Goal: Transaction & Acquisition: Purchase product/service

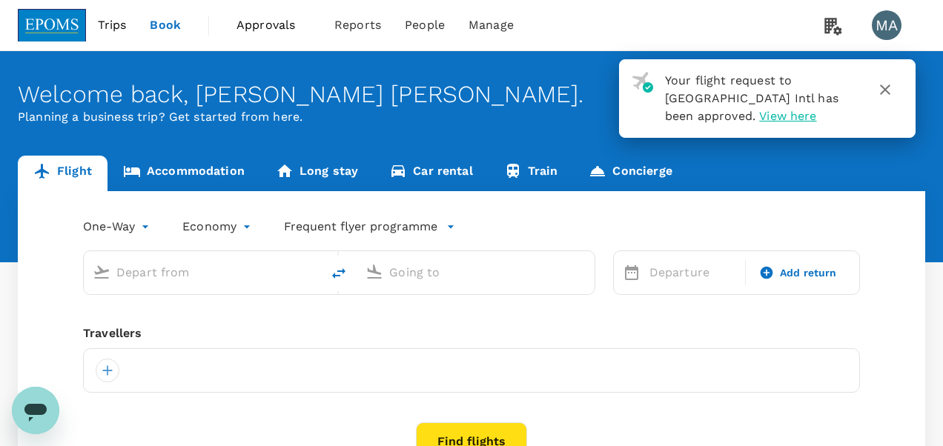
type input "roundtrip"
type input "Kuala Lumpur Intl ([GEOGRAPHIC_DATA])"
type input "Kota Kinabalu Intl (BKI)"
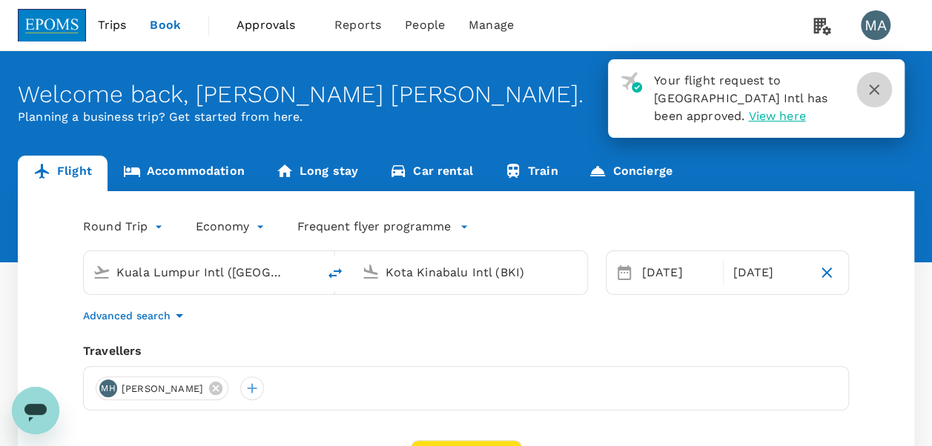
click at [879, 92] on icon "button" at bounding box center [874, 90] width 18 height 18
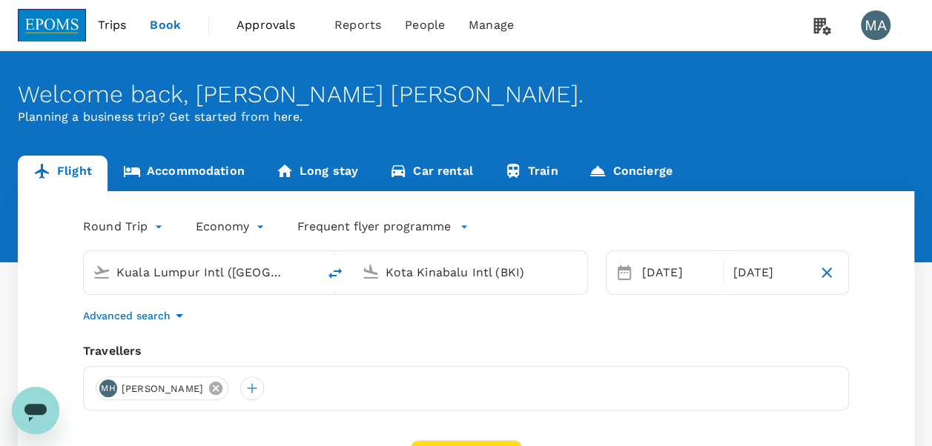
click at [224, 391] on icon at bounding box center [216, 388] width 16 height 16
click at [101, 381] on div at bounding box center [108, 389] width 24 height 24
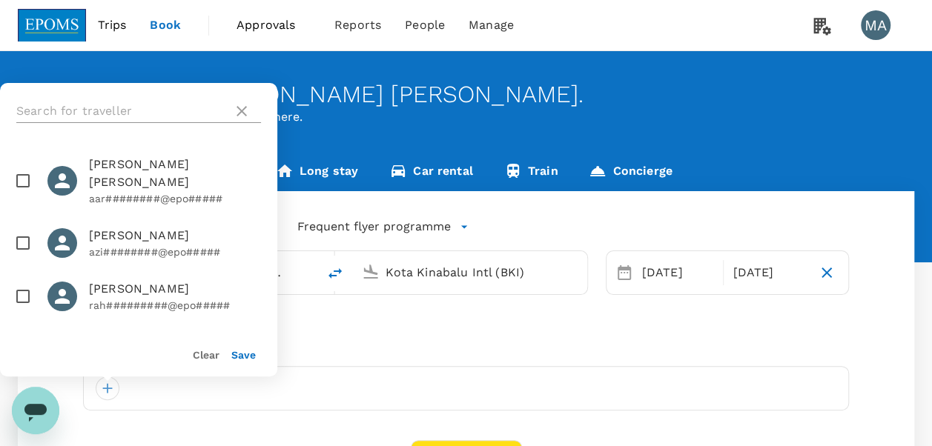
click at [139, 114] on input "text" at bounding box center [121, 111] width 211 height 24
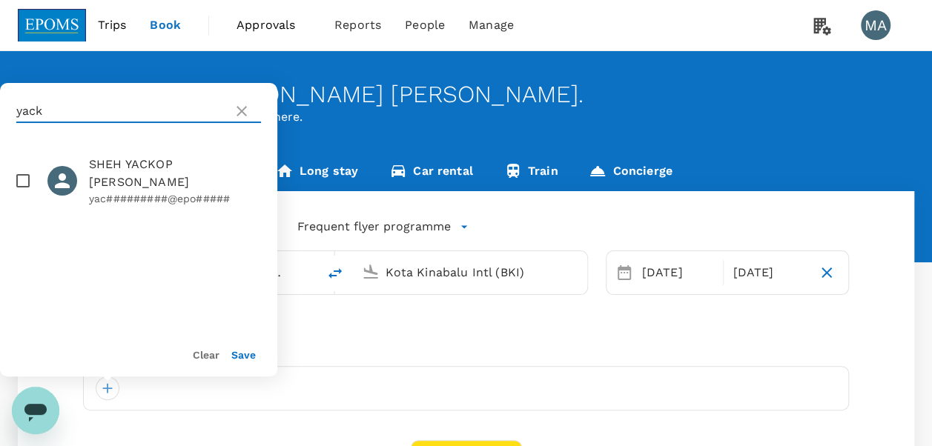
type input "yack"
click at [27, 166] on input "checkbox" at bounding box center [22, 180] width 31 height 31
checkbox input "true"
click at [246, 360] on button "Save" at bounding box center [243, 355] width 24 height 12
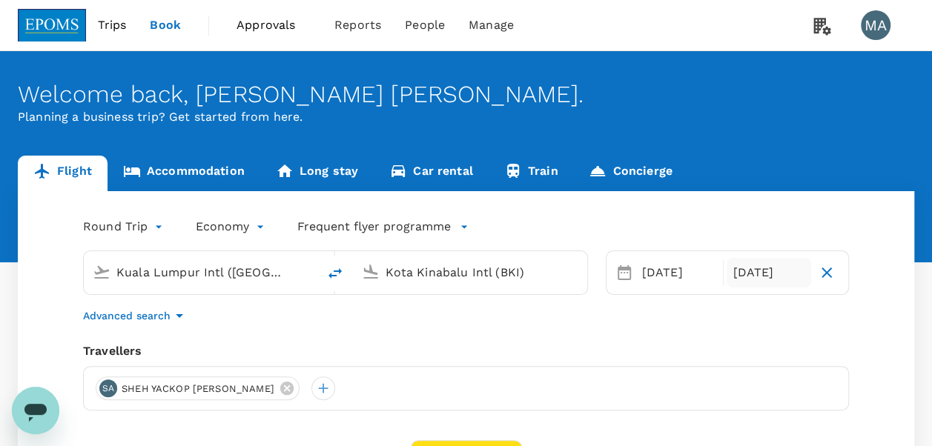
click at [784, 270] on div "[DATE]" at bounding box center [769, 273] width 85 height 30
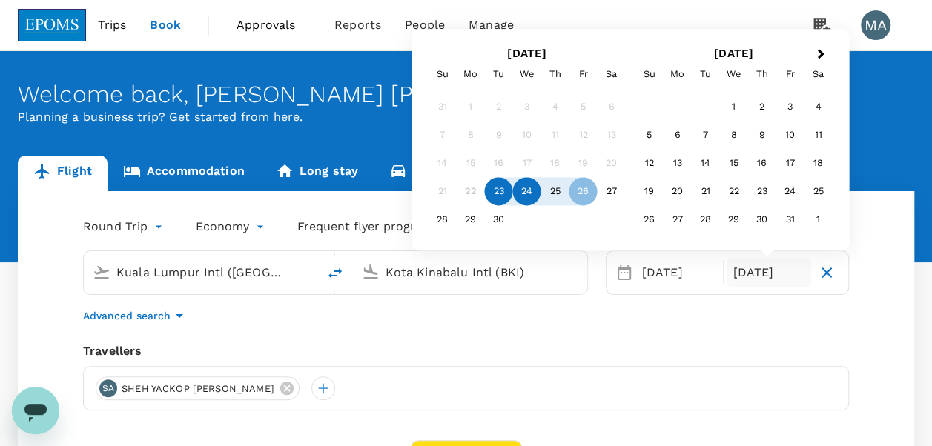
click at [532, 194] on div "24" at bounding box center [527, 192] width 28 height 28
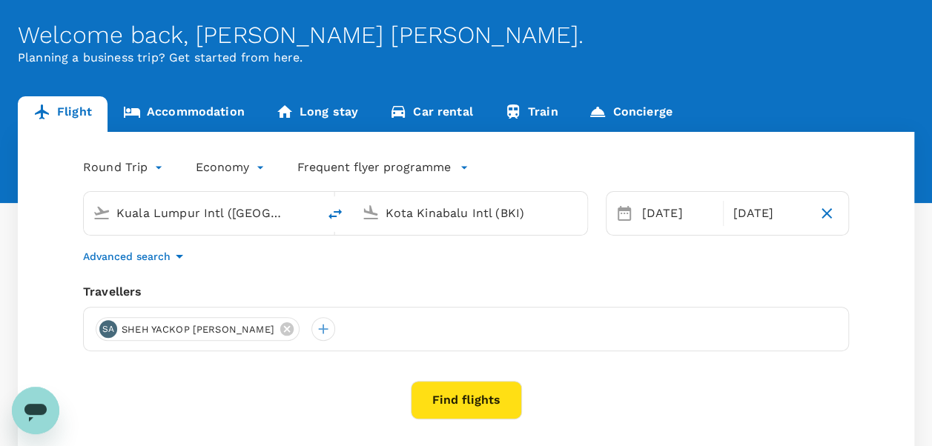
scroll to position [148, 0]
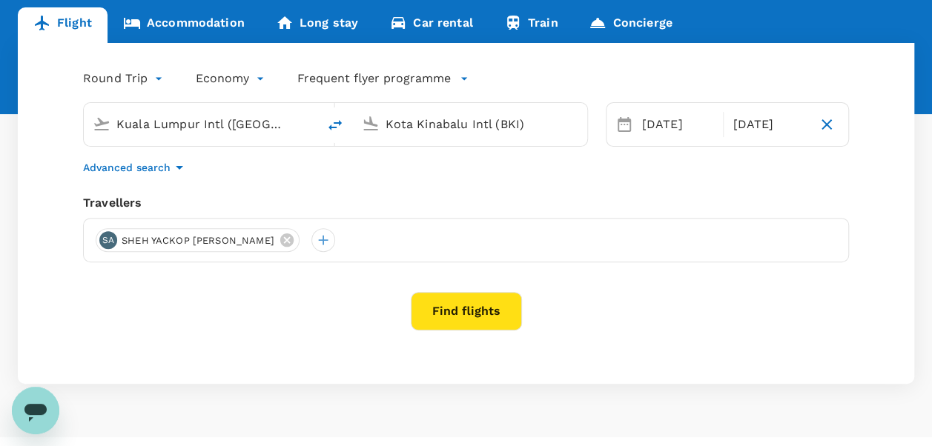
click at [472, 320] on button "Find flights" at bounding box center [466, 311] width 111 height 39
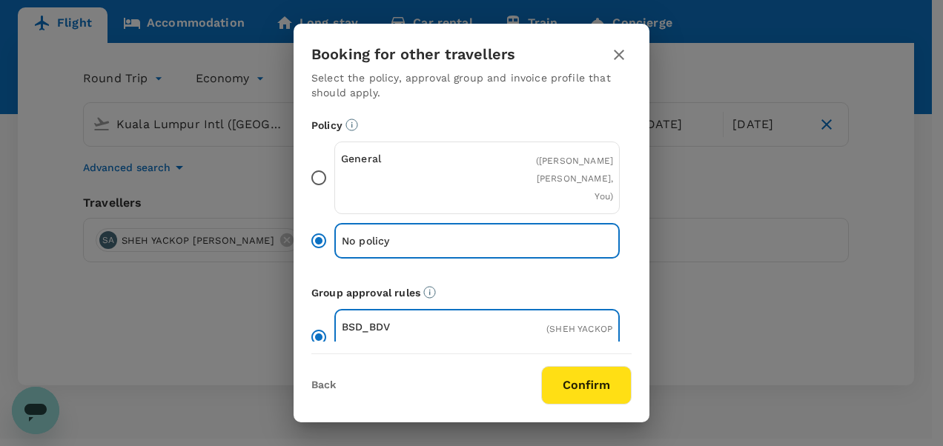
click at [359, 179] on div "General" at bounding box center [409, 177] width 136 height 53
click at [334, 179] on input "General ( [PERSON_NAME], You )" at bounding box center [318, 177] width 31 height 31
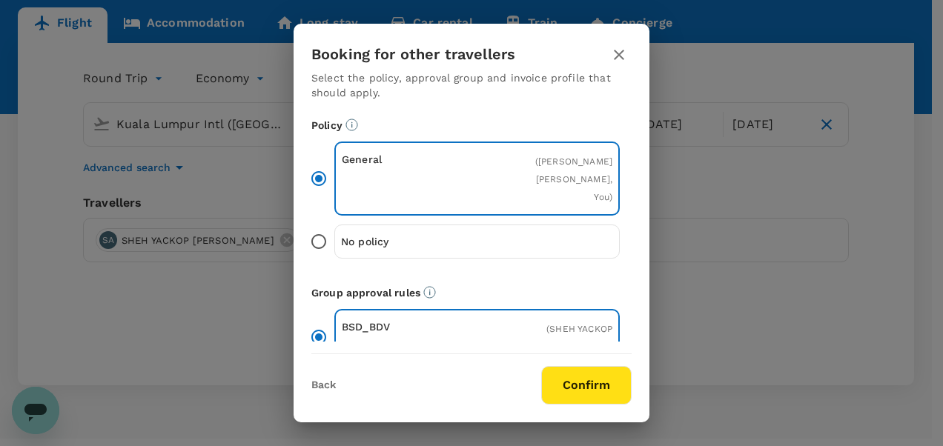
click at [560, 359] on div "Back Confirm" at bounding box center [472, 379] width 356 height 50
click at [567, 380] on button "Confirm" at bounding box center [586, 385] width 90 height 39
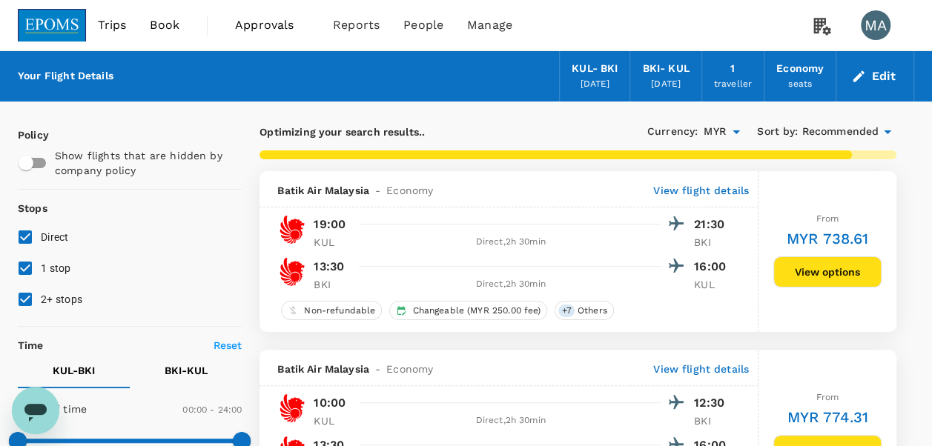
click at [19, 274] on input "1 stop" at bounding box center [25, 268] width 31 height 31
checkbox input "false"
click at [25, 298] on input "2+ stops" at bounding box center [25, 299] width 31 height 31
checkbox input "false"
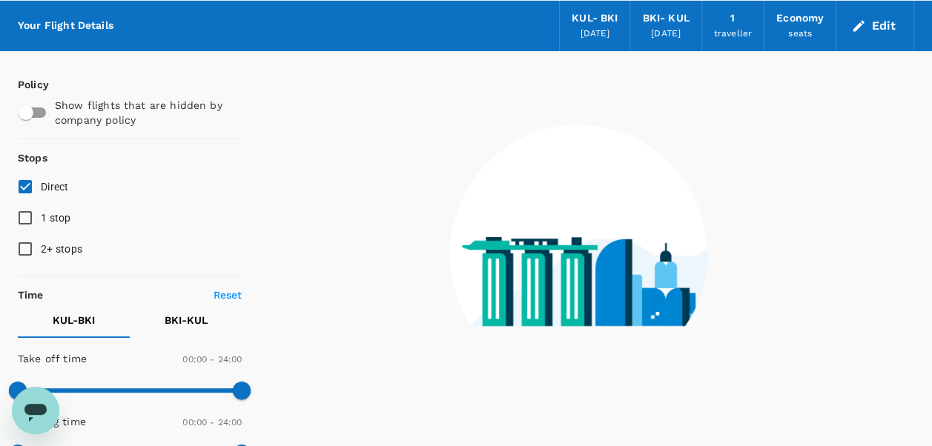
scroll to position [74, 0]
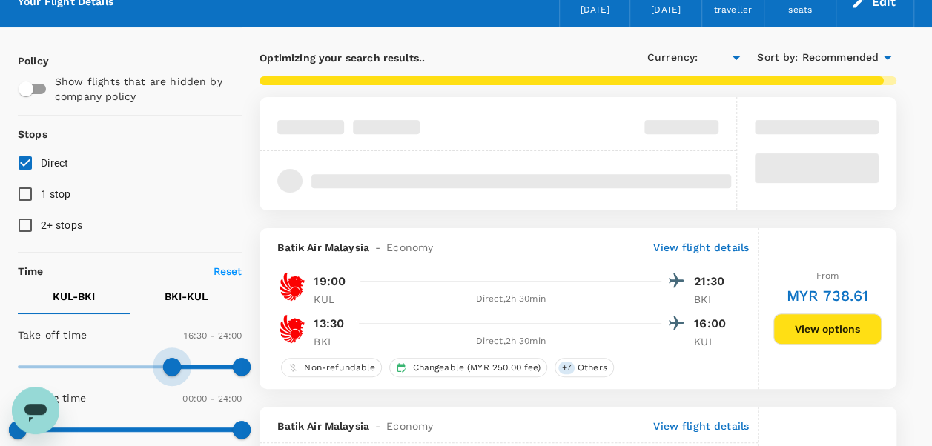
type input "1050"
type input "MYR"
type input "1020"
drag, startPoint x: 18, startPoint y: 360, endPoint x: 179, endPoint y: 350, distance: 161.3
click at [179, 358] on span at bounding box center [177, 367] width 18 height 18
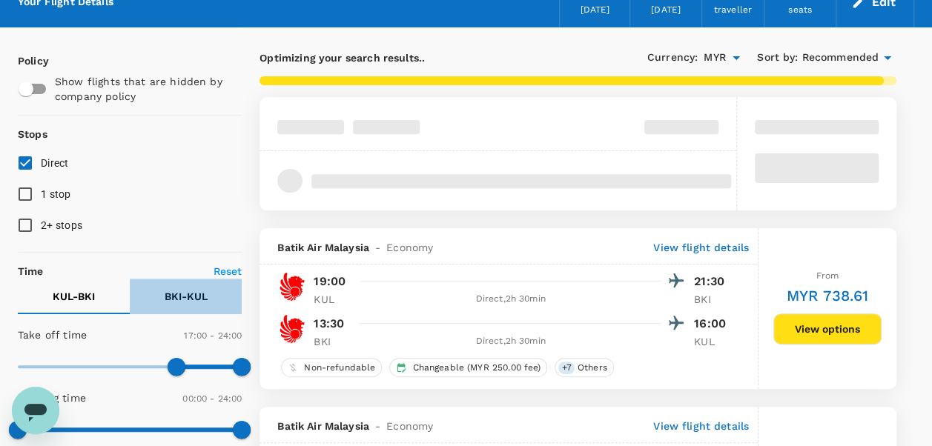
click at [185, 300] on p "BKI - KUL" at bounding box center [186, 296] width 43 height 15
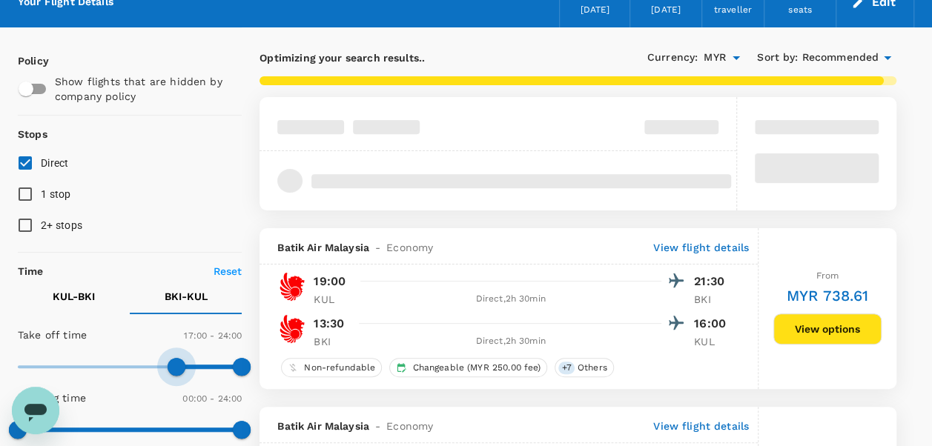
type input "1050"
drag, startPoint x: 24, startPoint y: 358, endPoint x: 181, endPoint y: 355, distance: 157.2
click at [179, 358] on span at bounding box center [177, 367] width 18 height 18
click at [76, 289] on p "KUL - BKI" at bounding box center [74, 296] width 42 height 15
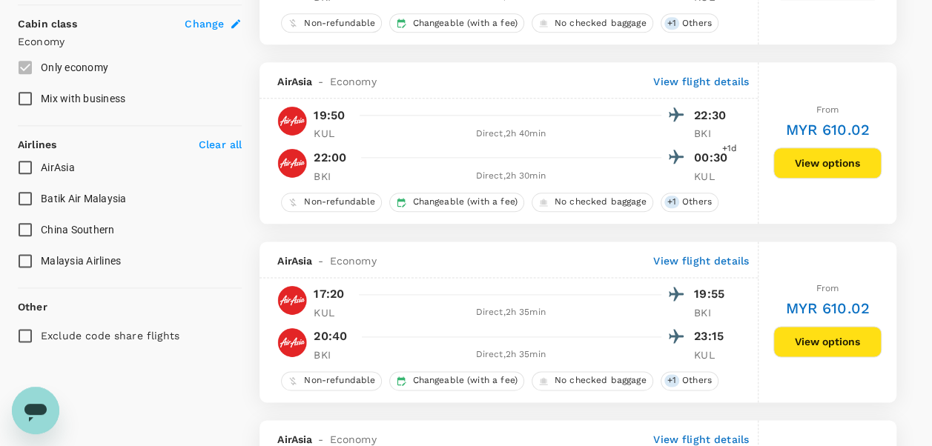
scroll to position [810, 0]
click at [42, 256] on span "Malaysia Airlines" at bounding box center [81, 260] width 80 height 12
click at [41, 256] on input "Malaysia Airlines" at bounding box center [25, 260] width 31 height 31
checkbox input "true"
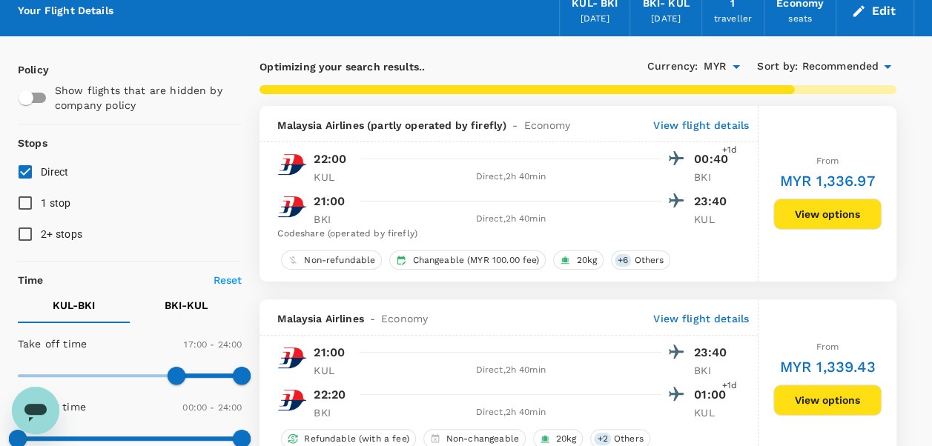
scroll to position [0, 0]
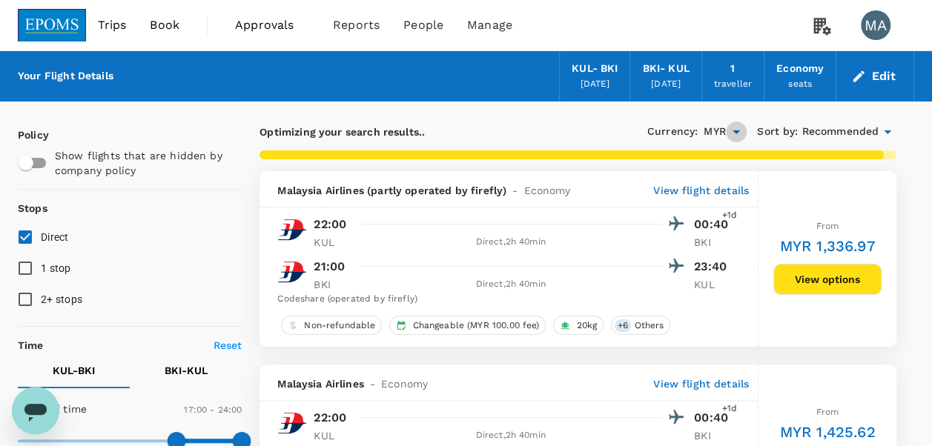
click at [735, 131] on icon "Open" at bounding box center [736, 133] width 7 height 4
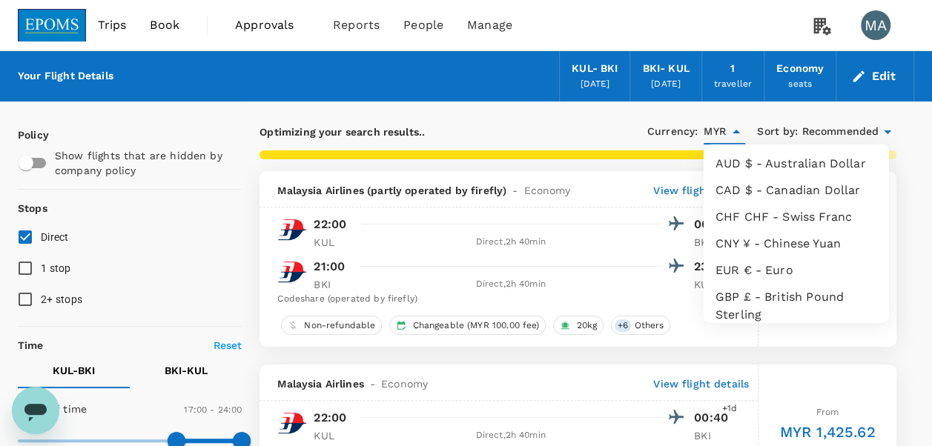
scroll to position [281, 0]
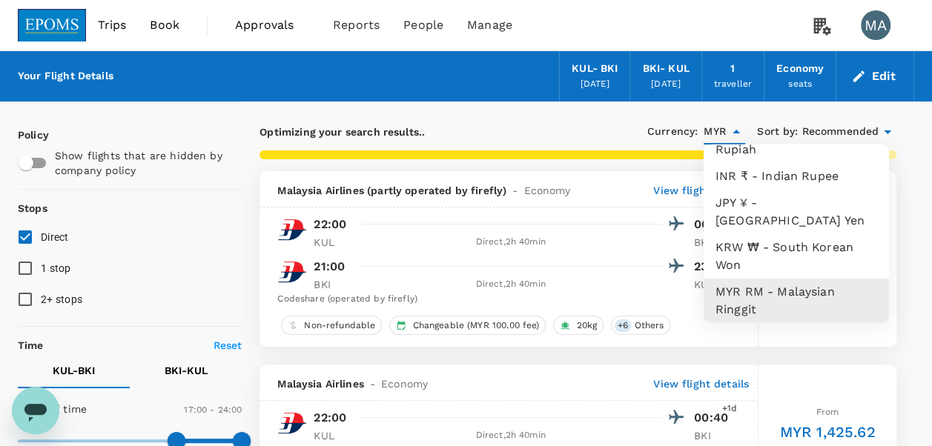
click at [875, 133] on span "Recommended" at bounding box center [840, 132] width 77 height 16
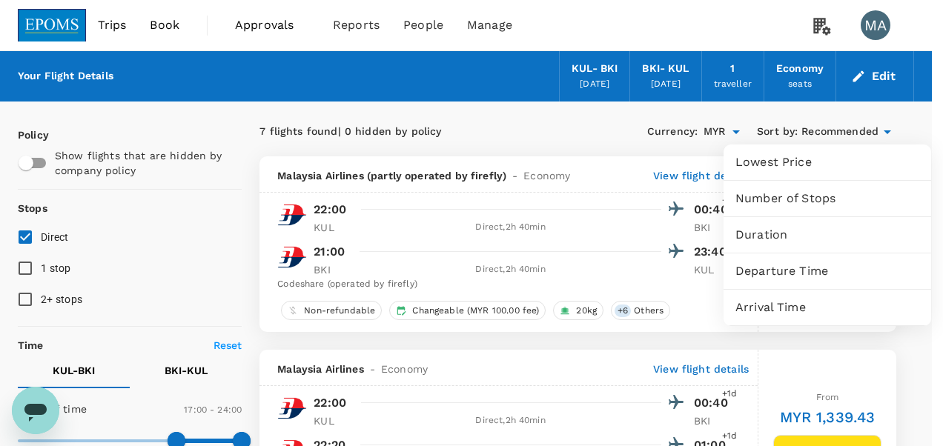
click at [587, 118] on div at bounding box center [471, 223] width 943 height 446
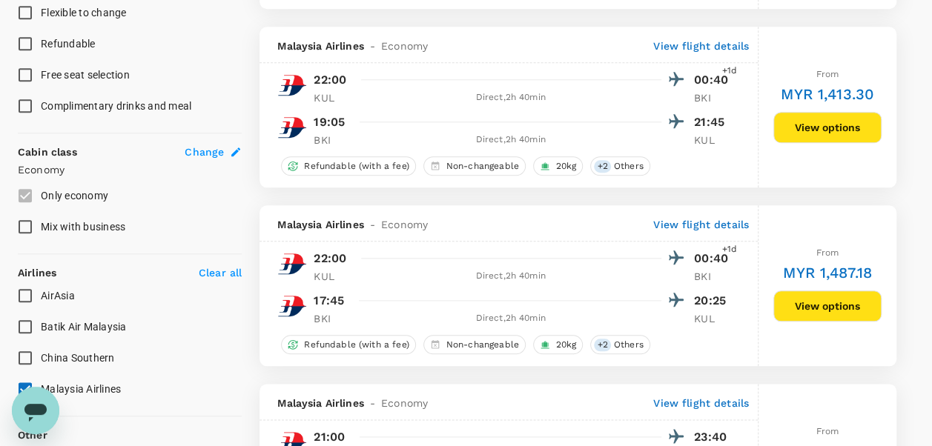
scroll to position [667, 0]
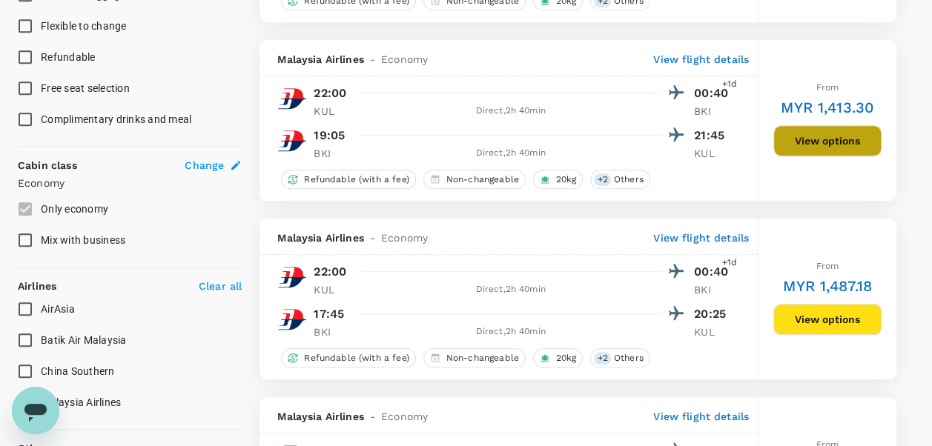
click at [820, 144] on button "View options" at bounding box center [827, 140] width 108 height 31
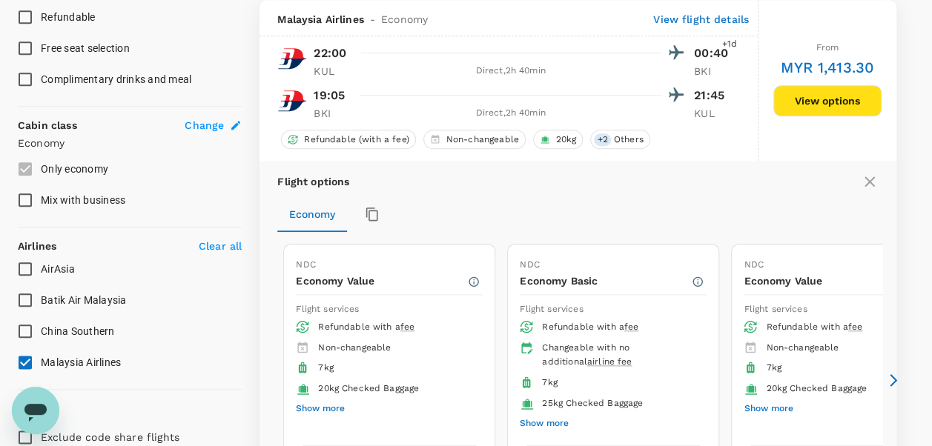
scroll to position [780, 0]
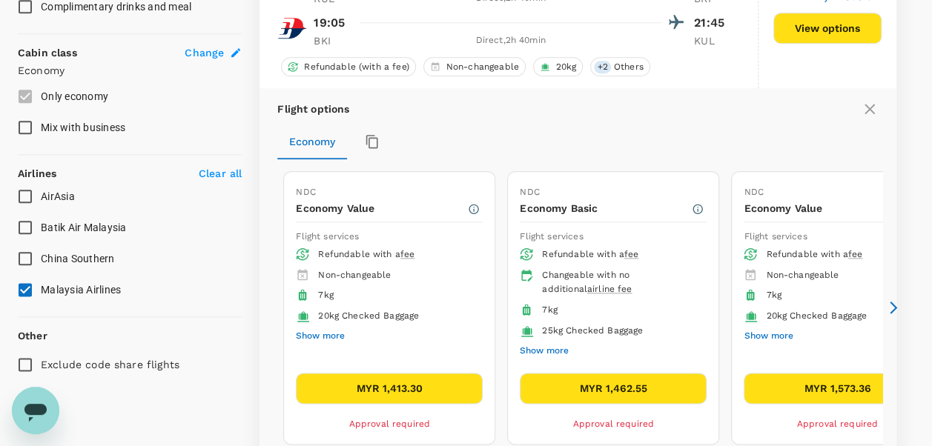
click at [409, 381] on button "MYR 1,413.30" at bounding box center [389, 388] width 187 height 31
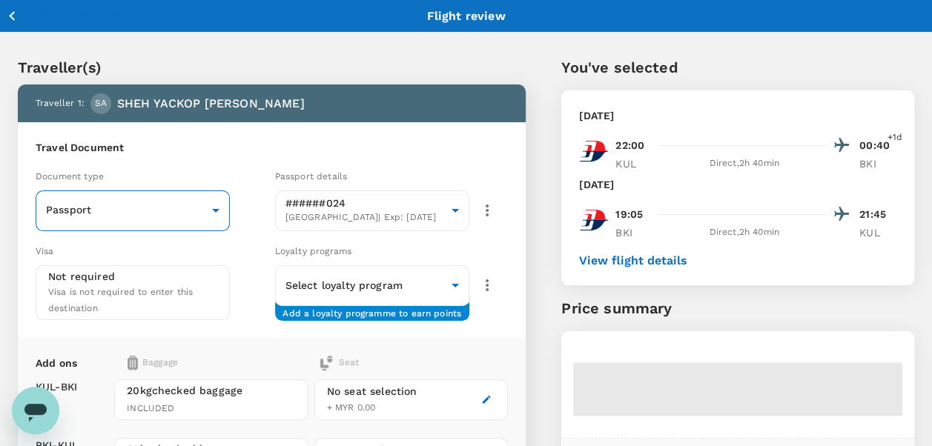
click at [119, 205] on body "Back to flight results Flight review Traveller(s) Traveller 1 : [PERSON_NAME] Y…" at bounding box center [466, 354] width 932 height 709
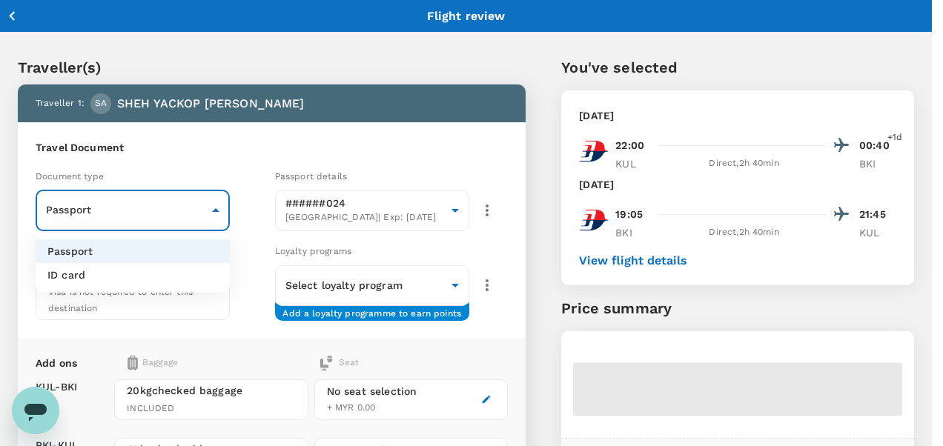
click at [130, 268] on li "ID card" at bounding box center [133, 275] width 194 height 24
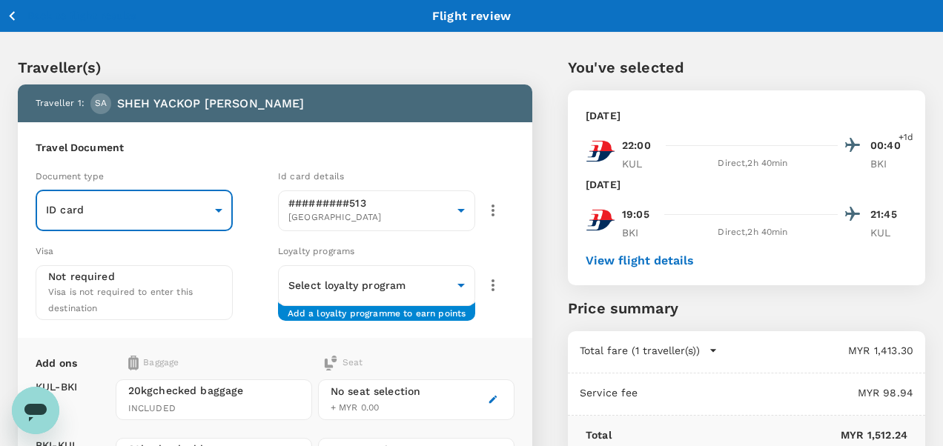
type input "Id card"
click at [353, 288] on body "Back to flight results Flight review Traveller(s) Traveller 1 : [PERSON_NAME] Y…" at bounding box center [471, 354] width 943 height 709
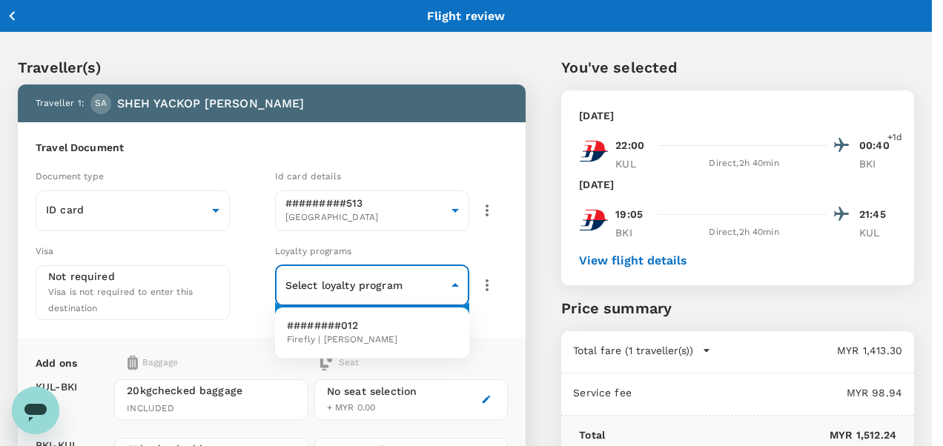
click at [360, 346] on span "Firefly | Enrich Gold" at bounding box center [342, 340] width 110 height 15
type input "27c99413-b4ea-4b04-a073-36328d765a4e"
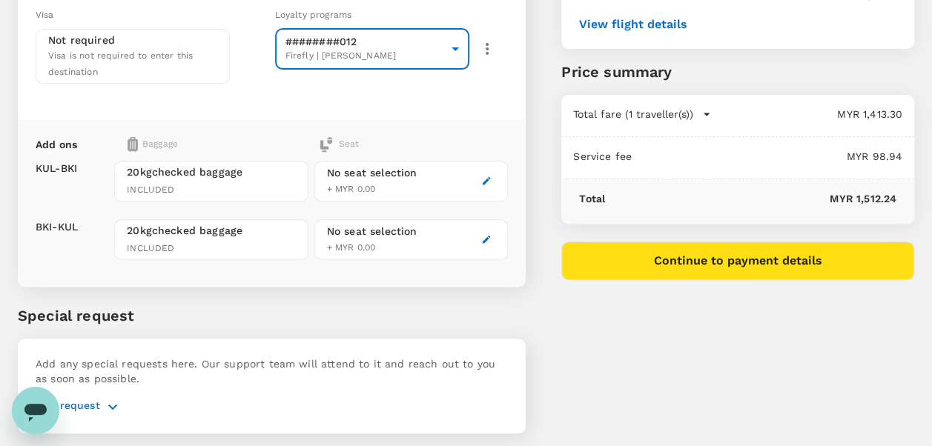
scroll to position [275, 0]
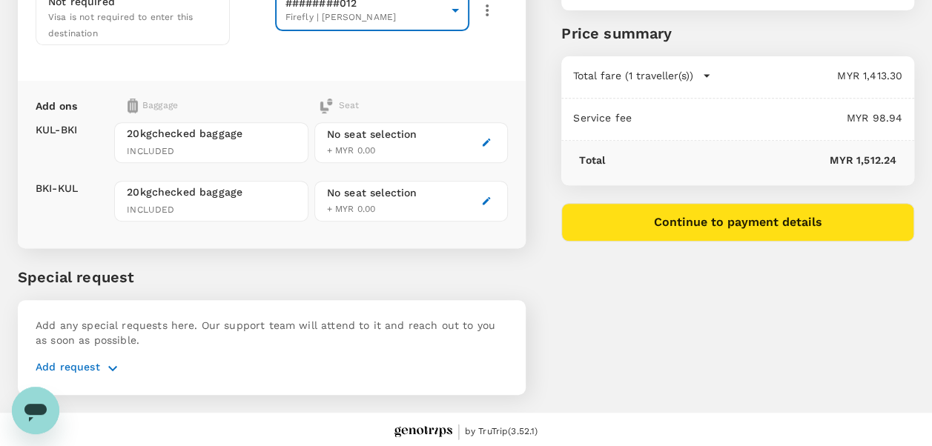
click at [97, 363] on div "Add request" at bounding box center [272, 369] width 472 height 18
click at [108, 363] on icon "button" at bounding box center [113, 369] width 18 height 18
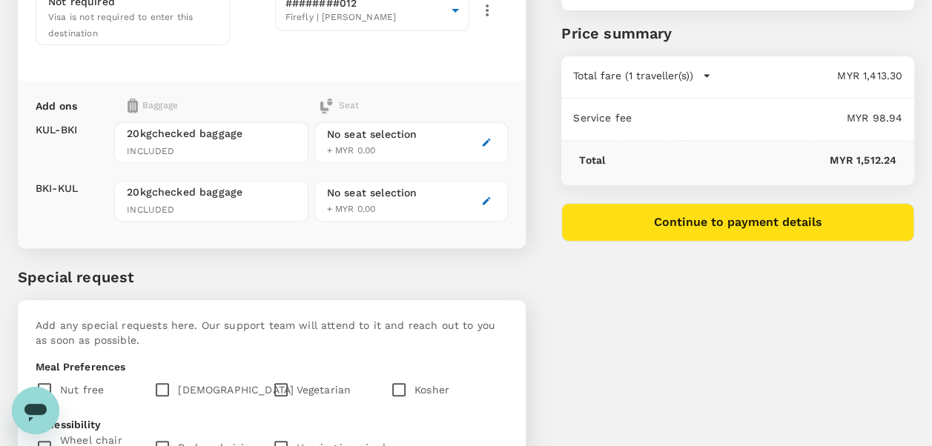
click at [162, 387] on input "checkbox" at bounding box center [166, 390] width 24 height 31
checkbox input "true"
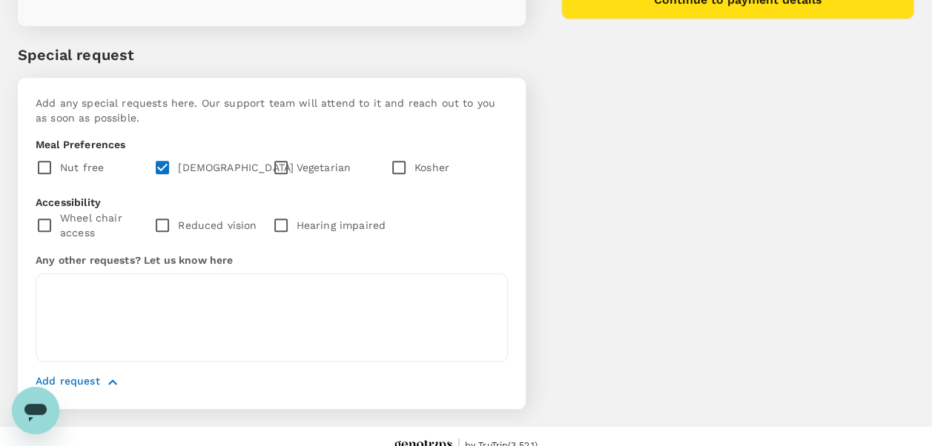
click at [108, 374] on icon "button" at bounding box center [113, 383] width 18 height 18
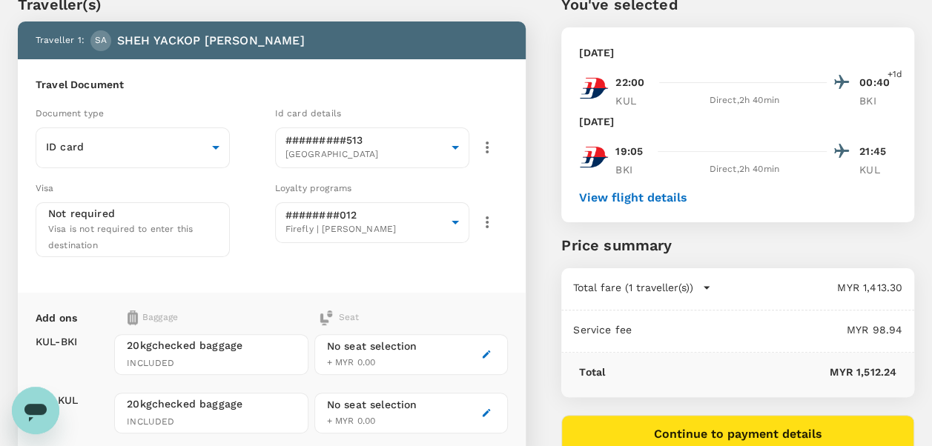
scroll to position [70, 0]
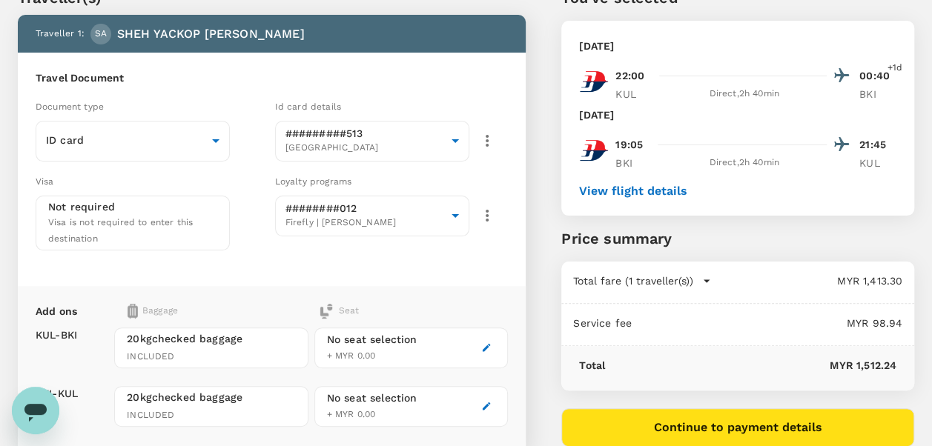
click at [920, 206] on div "Traveller(s) Traveller 1 : [PERSON_NAME] YACKOP [PERSON_NAME] Travel Document D…" at bounding box center [466, 284] width 932 height 667
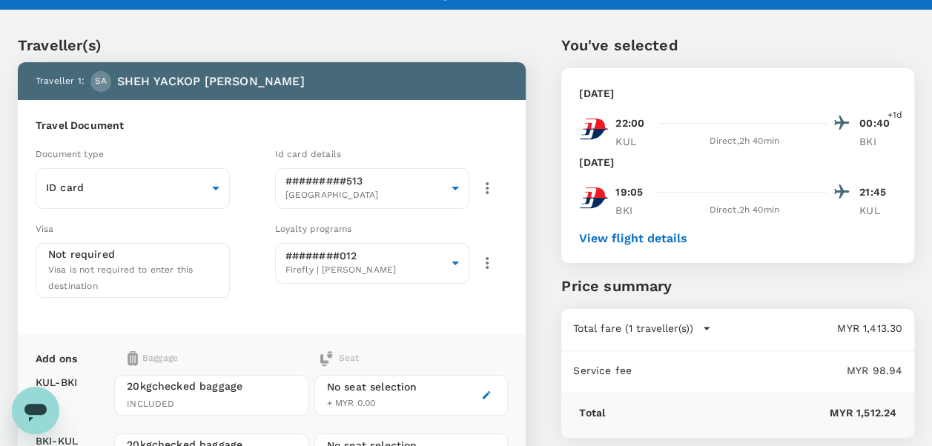
scroll to position [0, 0]
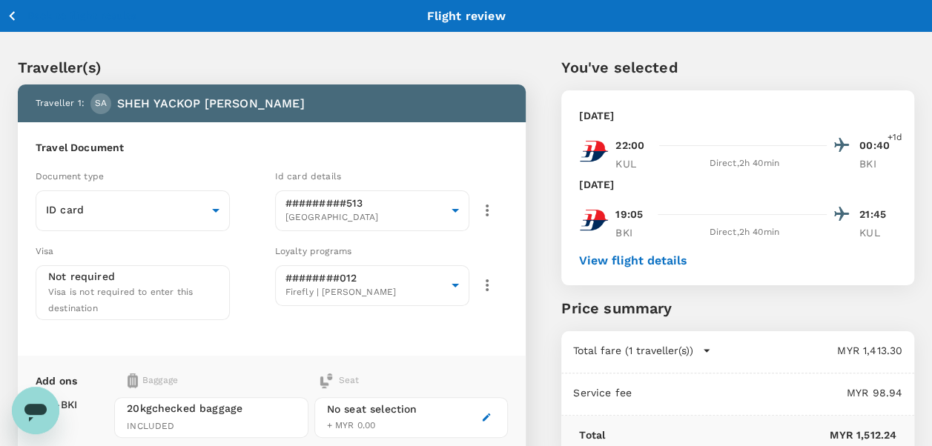
click at [13, 20] on icon "button" at bounding box center [12, 16] width 19 height 19
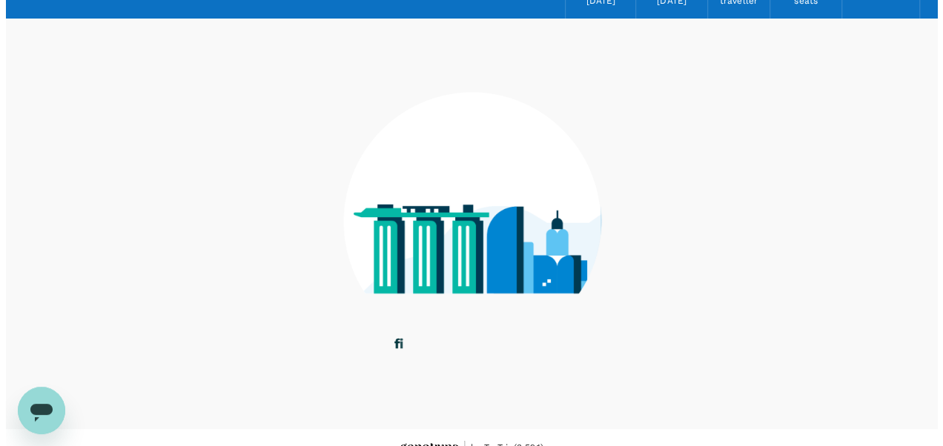
scroll to position [105, 0]
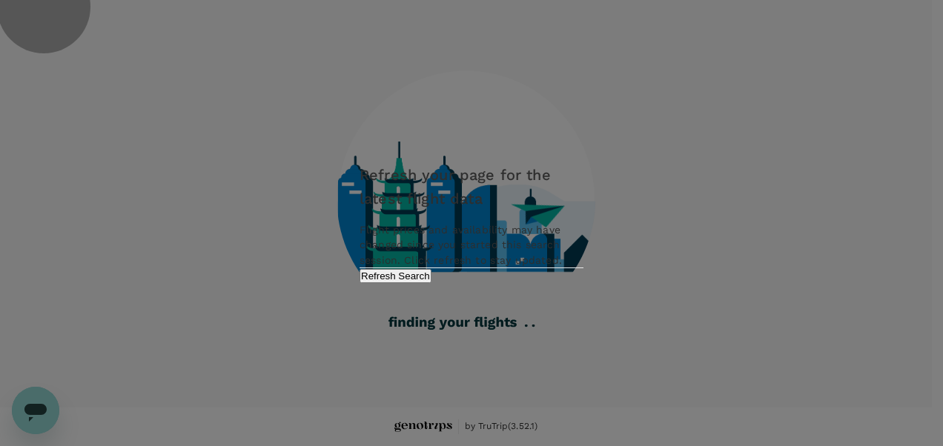
click at [432, 283] on button "Refresh Search" at bounding box center [396, 276] width 72 height 14
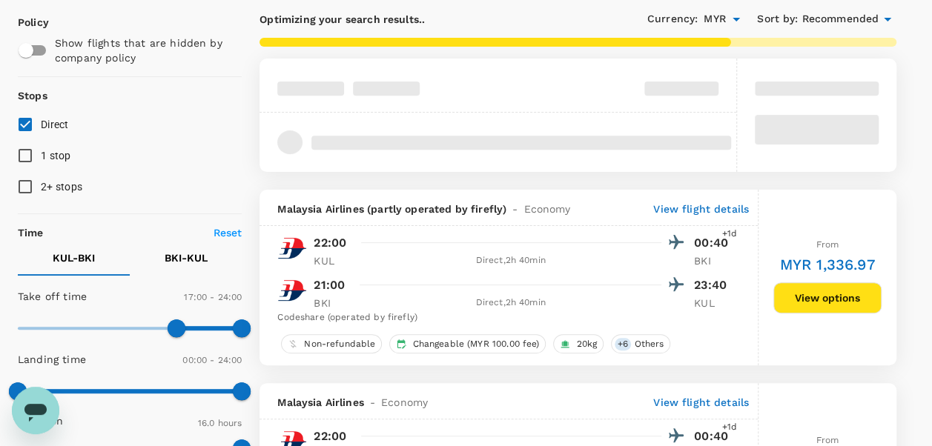
scroll to position [222, 0]
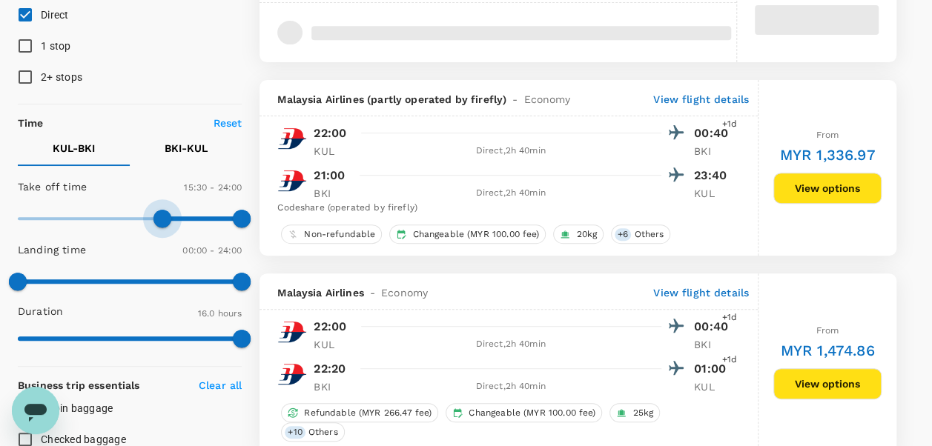
type input "900"
drag, startPoint x: 179, startPoint y: 222, endPoint x: 156, endPoint y: 222, distance: 23.7
click at [156, 222] on span at bounding box center [158, 219] width 18 height 18
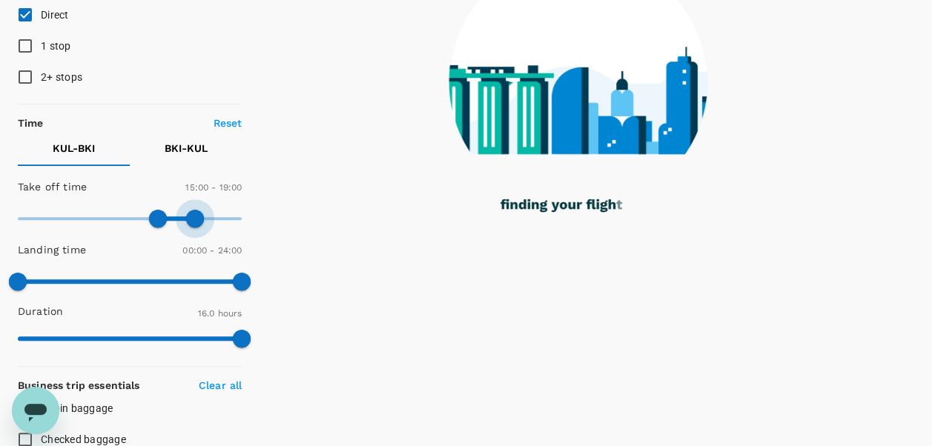
drag, startPoint x: 236, startPoint y: 219, endPoint x: 195, endPoint y: 219, distance: 40.8
click at [195, 219] on span at bounding box center [195, 219] width 18 height 18
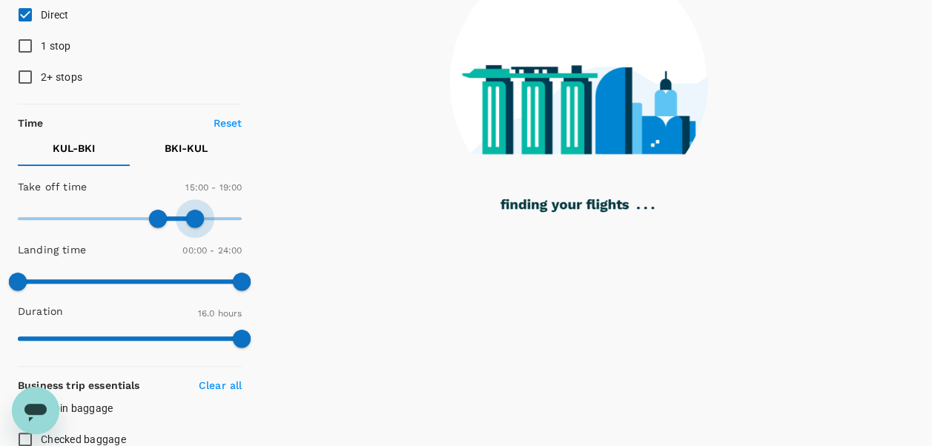
type input "1110"
click at [188, 217] on span at bounding box center [191, 219] width 18 height 18
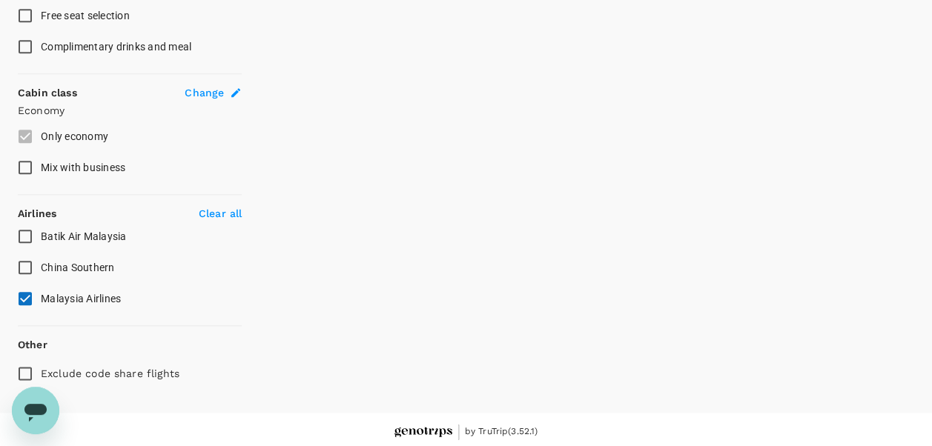
scroll to position [742, 0]
checkbox input "false"
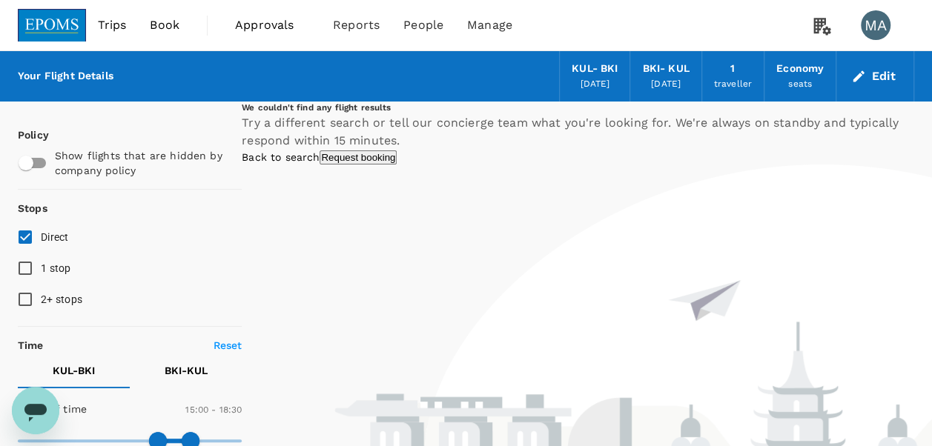
scroll to position [148, 0]
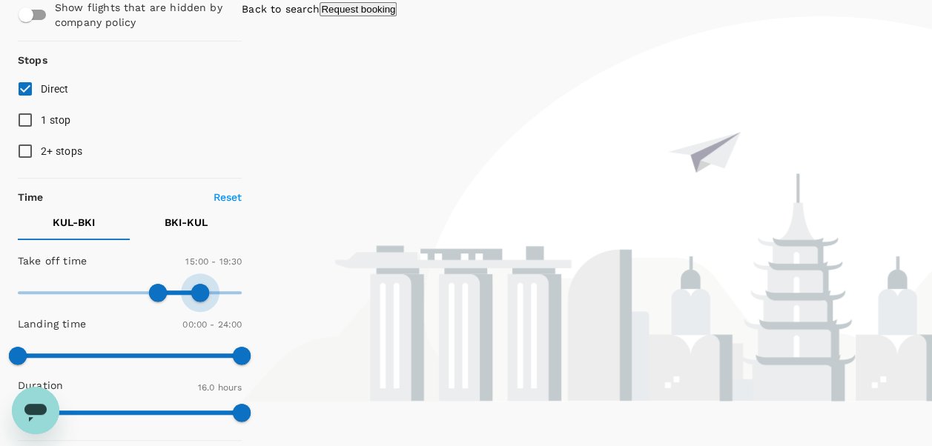
type input "1440"
drag, startPoint x: 199, startPoint y: 288, endPoint x: 249, endPoint y: 288, distance: 49.7
click at [249, 288] on span at bounding box center [242, 293] width 18 height 18
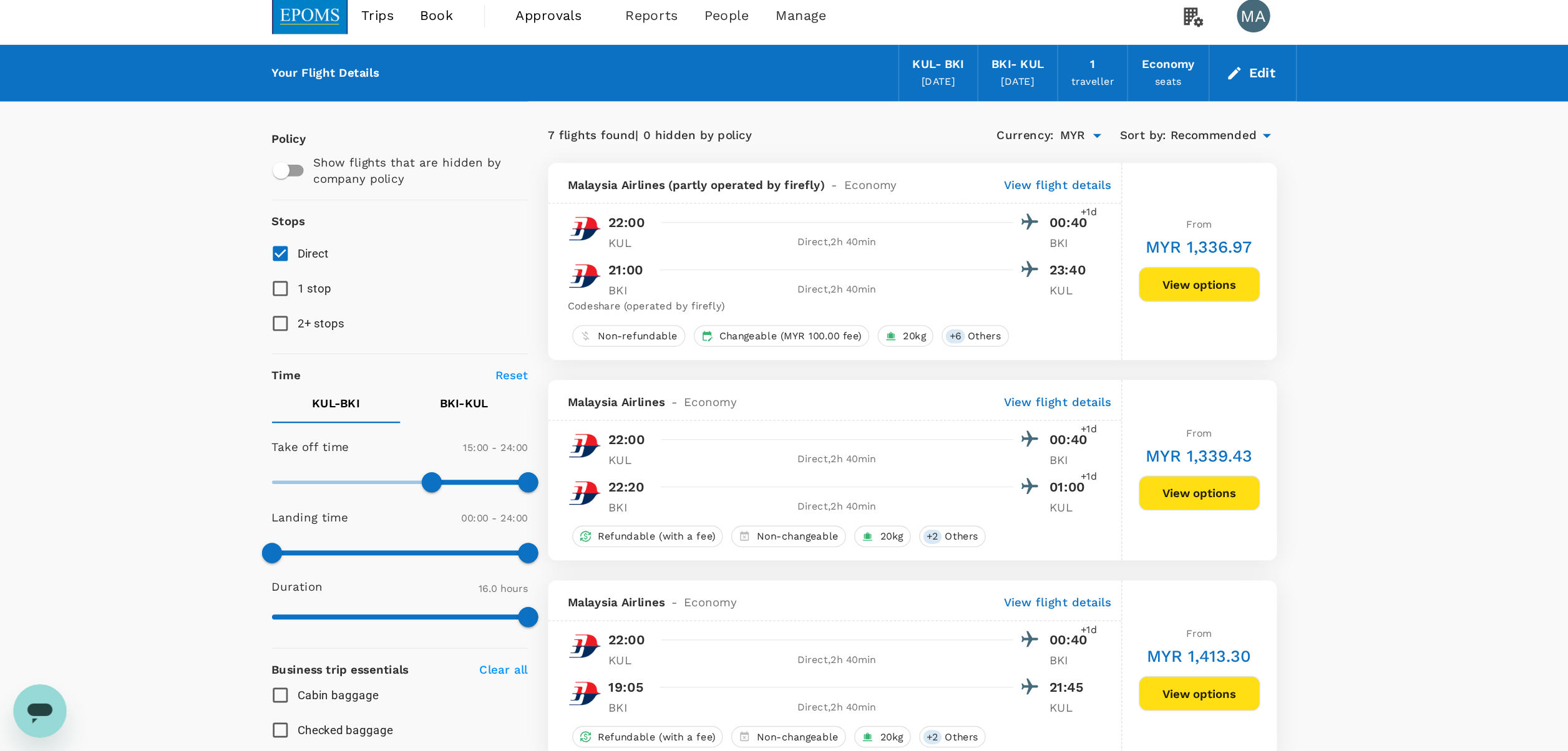
scroll to position [8, 0]
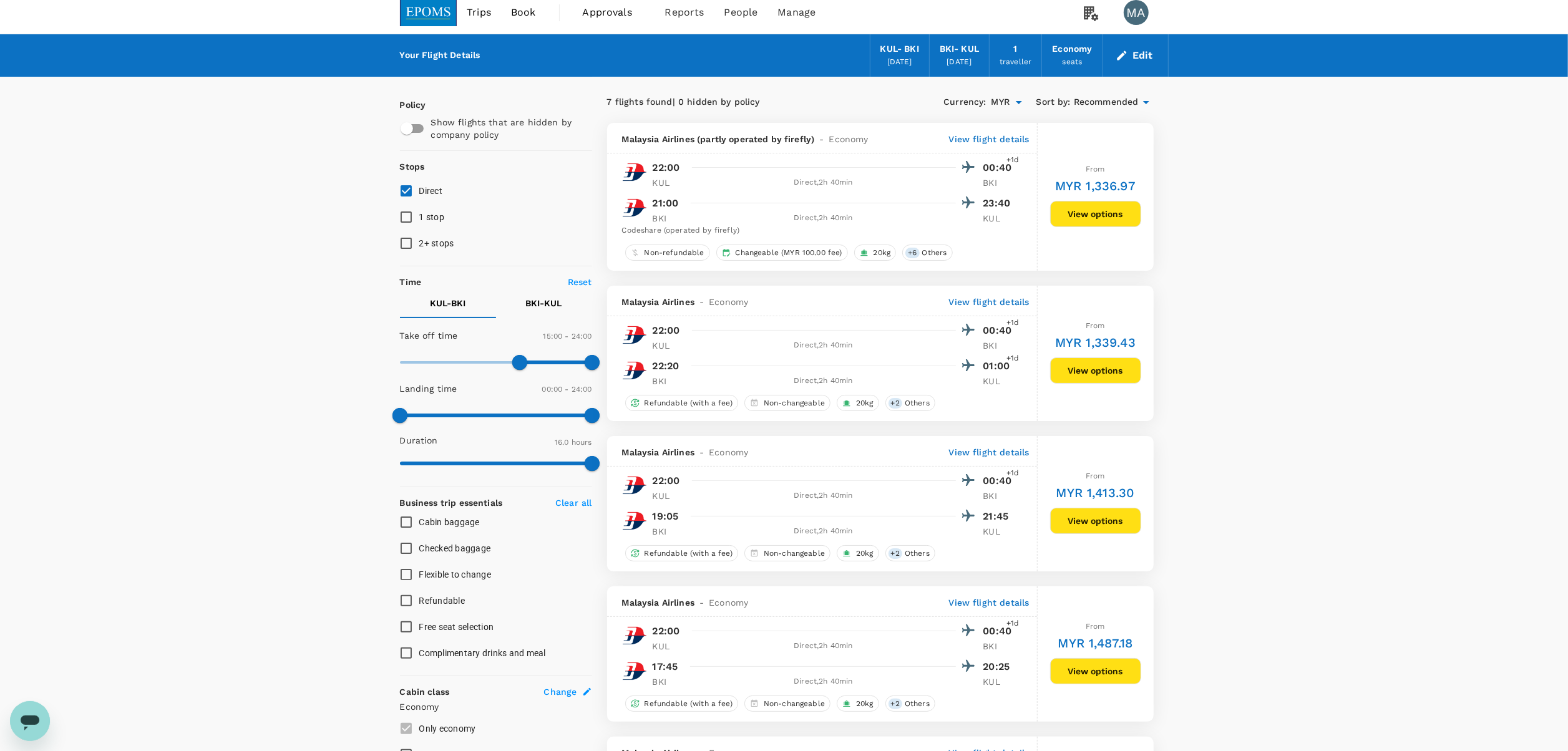
click at [793, 219] on div "Your Flight Details KUL - BKI [DATE] BKI - [GEOGRAPHIC_DATA] [DATE] 1 traveller…" at bounding box center [784, 714] width 1568 height 1360
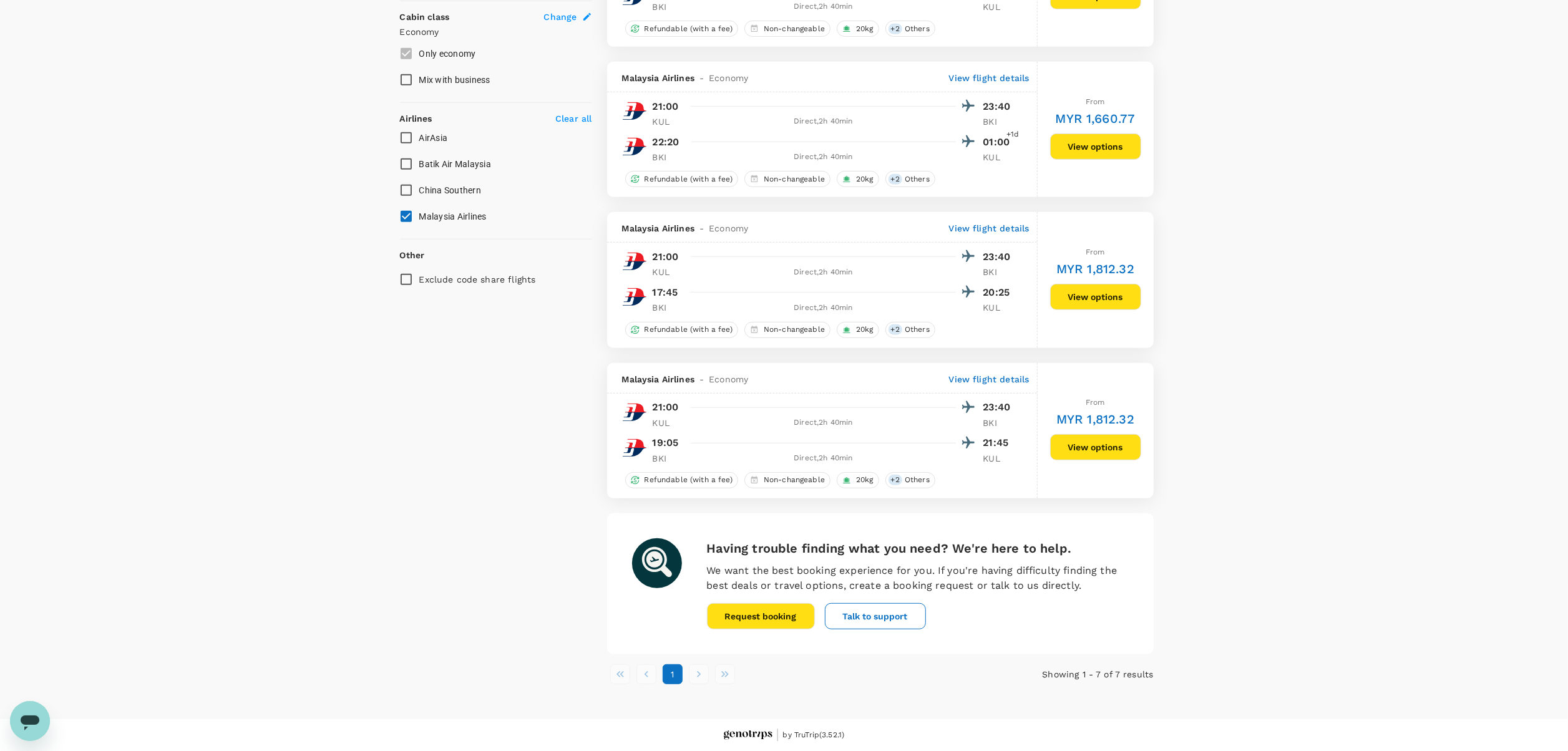
scroll to position [672, 0]
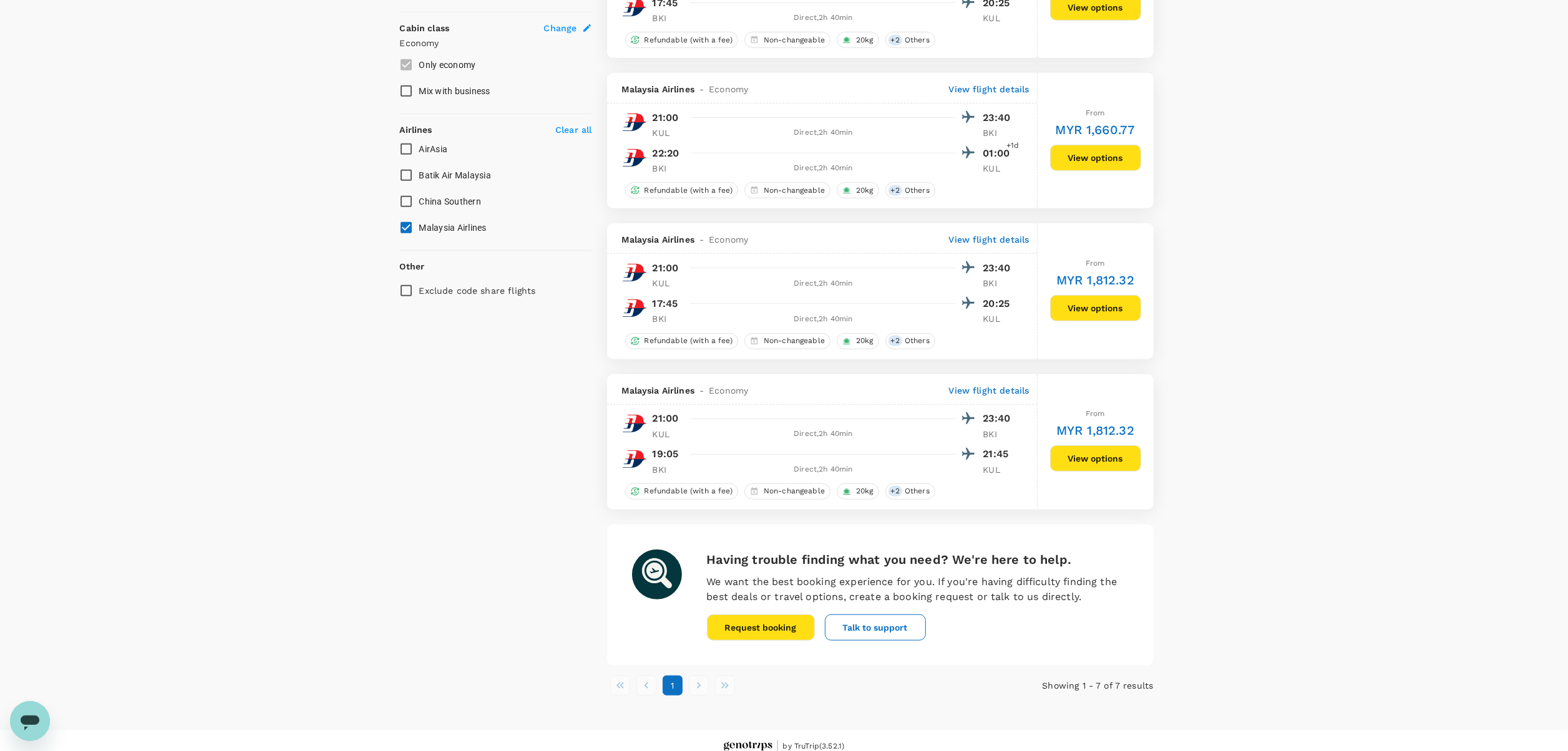
click at [793, 375] on div "Your Flight Details KUL - BKI [DATE] BKI - [GEOGRAPHIC_DATA] [DATE] 1 traveller…" at bounding box center [784, 50] width 1568 height 1360
